Goal: Information Seeking & Learning: Compare options

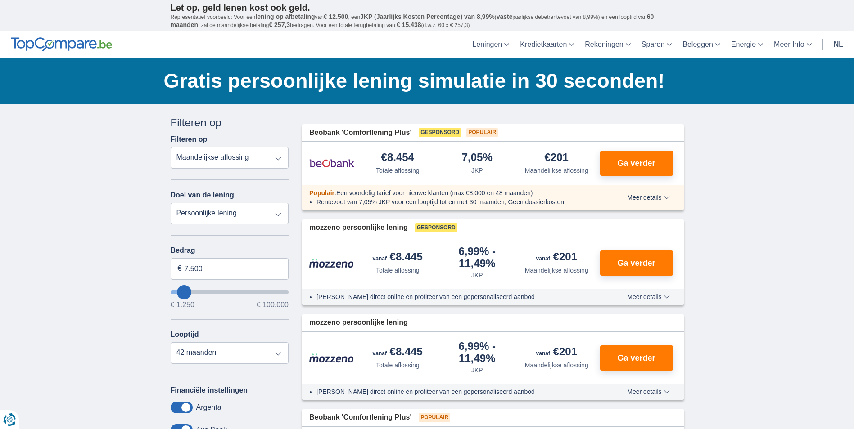
type input "1.250"
type input "1250"
select select "24"
type input "1250"
click at [175, 293] on input "wantToBorrow" at bounding box center [230, 293] width 118 height 4
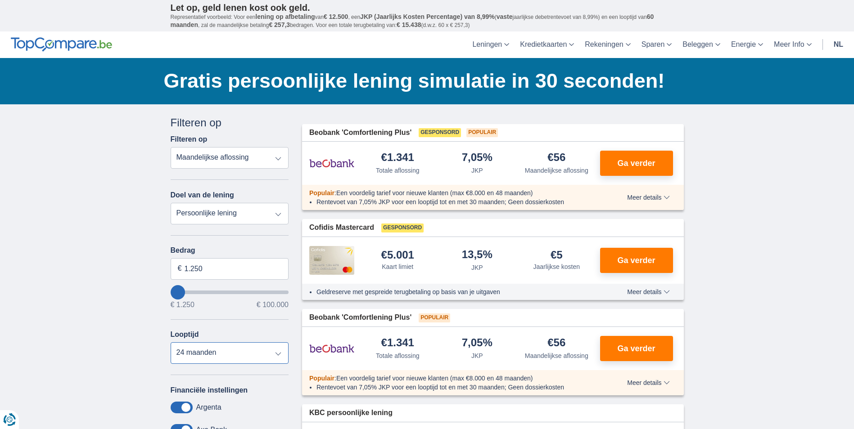
click at [276, 351] on select "12 maanden 18 maanden 24 maanden" at bounding box center [230, 354] width 118 height 22
select select "12"
click at [171, 343] on select "12 maanden 18 maanden 24 maanden" at bounding box center [230, 354] width 118 height 22
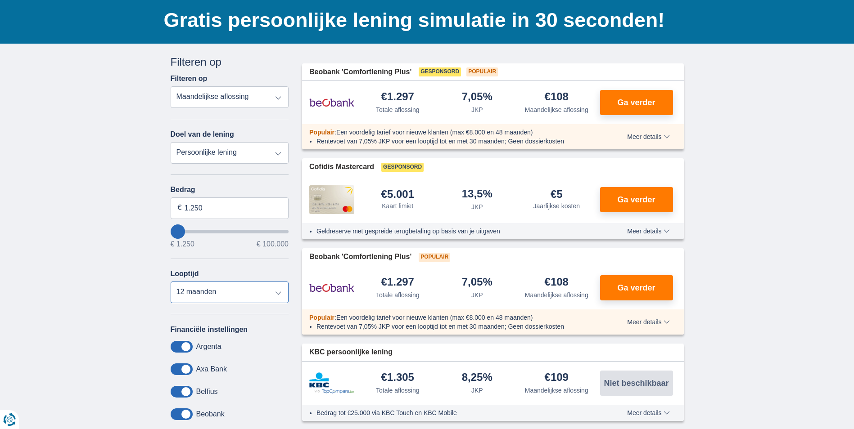
scroll to position [45, 0]
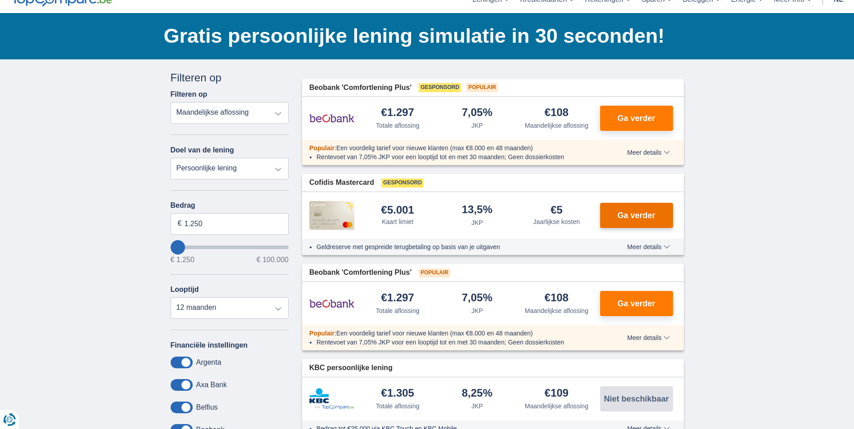
click at [637, 217] on span "Ga verder" at bounding box center [636, 216] width 38 height 8
